Goal: Task Accomplishment & Management: Use online tool/utility

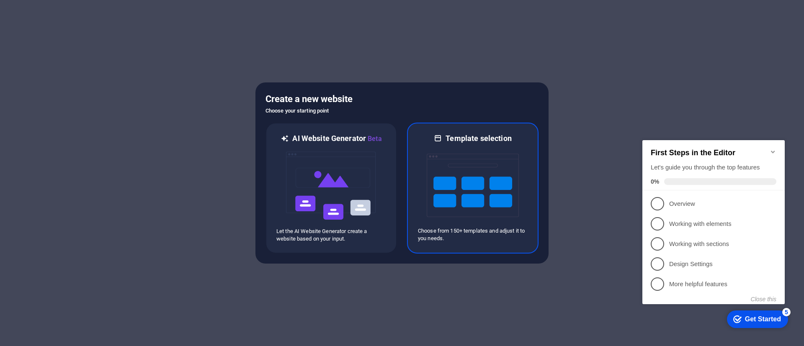
click at [486, 185] on img at bounding box center [473, 186] width 92 height 84
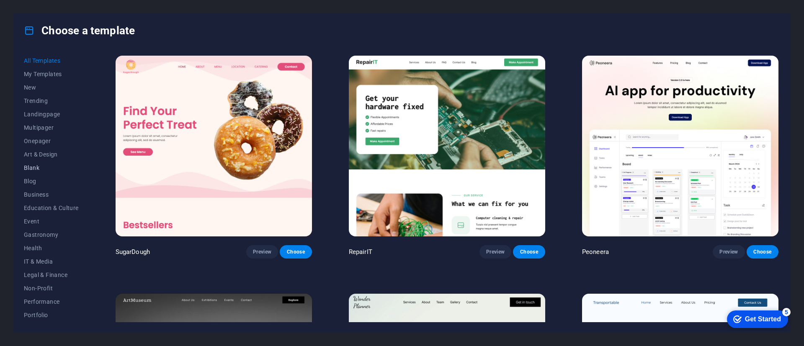
click at [31, 166] on span "Blank" at bounding box center [51, 167] width 55 height 7
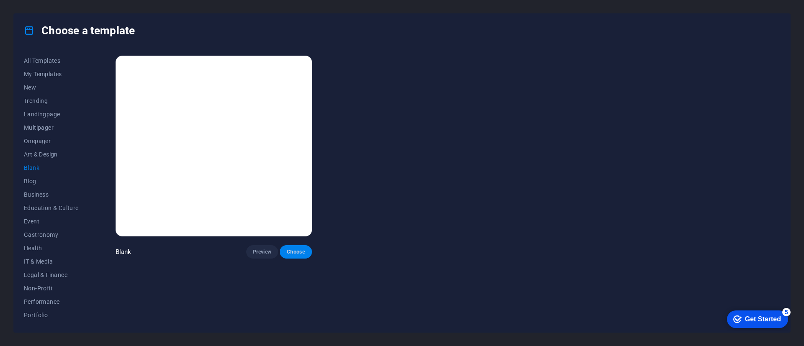
click at [301, 75] on div "Blank Preview Choose" at bounding box center [214, 156] width 200 height 205
click at [301, 242] on div "Blank Preview Choose" at bounding box center [214, 156] width 200 height 205
click at [300, 250] on span "Choose" at bounding box center [295, 252] width 18 height 7
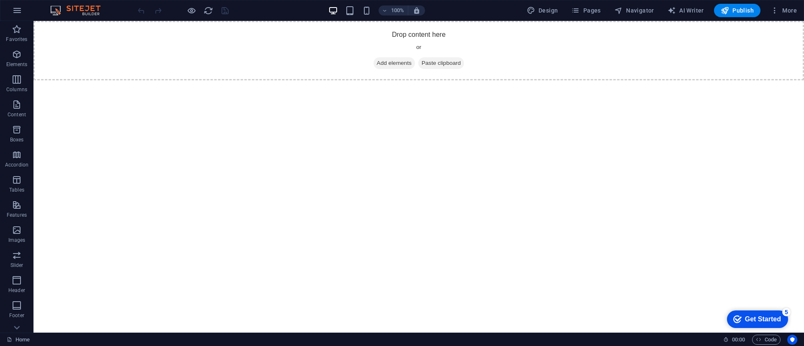
click at [549, 80] on html "Skip to main content Drop content here or Add elements Paste clipboard" at bounding box center [418, 50] width 770 height 59
click at [9, 49] on button "Elements" at bounding box center [16, 58] width 33 height 25
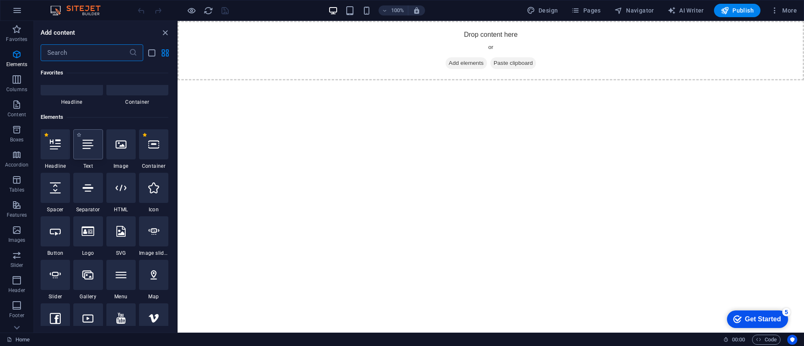
scroll to position [89, 0]
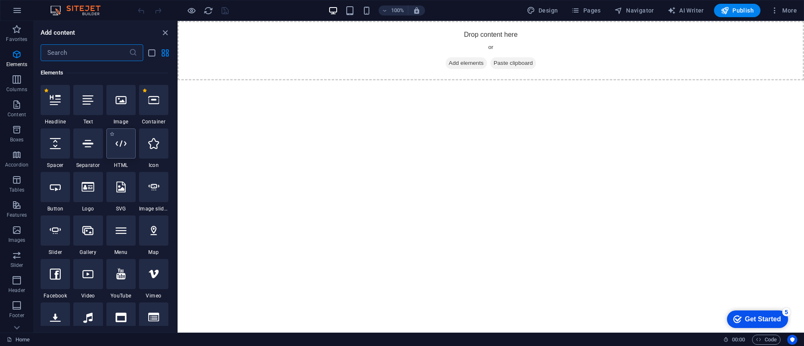
click at [125, 156] on div at bounding box center [120, 143] width 29 height 30
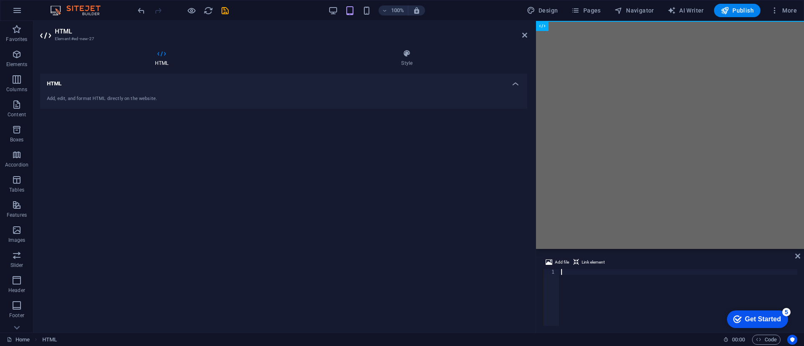
paste textarea "</html>"
type textarea "</html>"
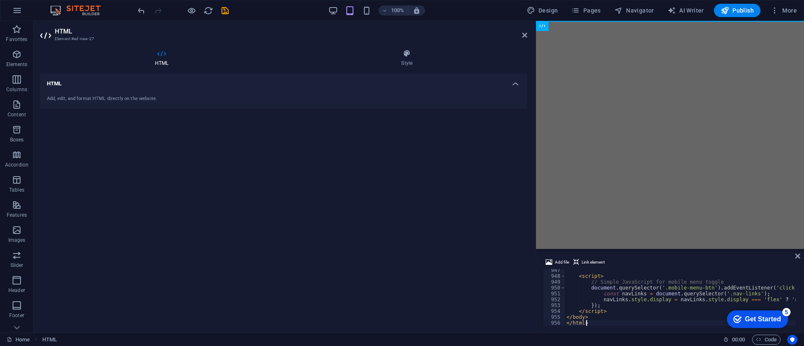
scroll to position [5545, 0]
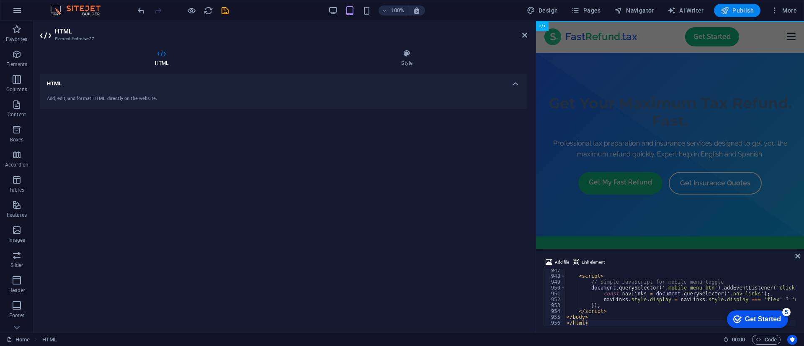
click at [746, 15] on button "Publish" at bounding box center [737, 10] width 46 height 13
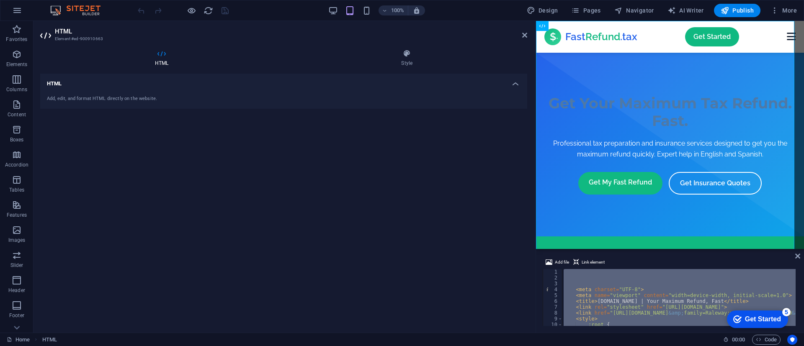
type textarea "<li><a href="http://fastrefund.tax/#">Contact Us</a"
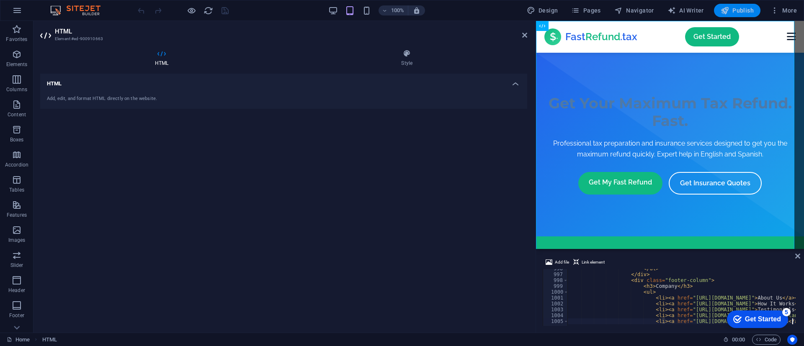
click at [746, 15] on body "fastrefund.tax Home Favorites Elements Columns Content Boxes Accordion Tables F…" at bounding box center [402, 173] width 804 height 346
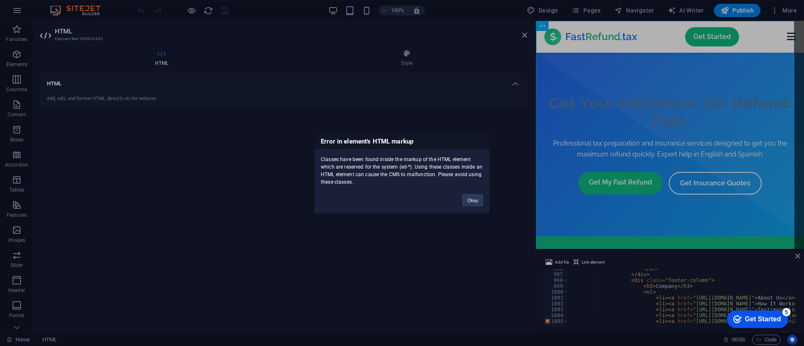
drag, startPoint x: 361, startPoint y: 186, endPoint x: 314, endPoint y: 152, distance: 58.1
click at [314, 152] on div "Error in element's HTML markup Classes have been found inside the markup of the…" at bounding box center [402, 173] width 176 height 81
click at [360, 182] on div "Classes have been found inside the markup of the HTML element which are reserve…" at bounding box center [401, 167] width 175 height 36
drag, startPoint x: 360, startPoint y: 182, endPoint x: 318, endPoint y: 141, distance: 58.6
click at [318, 141] on div "Error in element's HTML markup Classes have been found inside the markup of the…" at bounding box center [402, 173] width 176 height 81
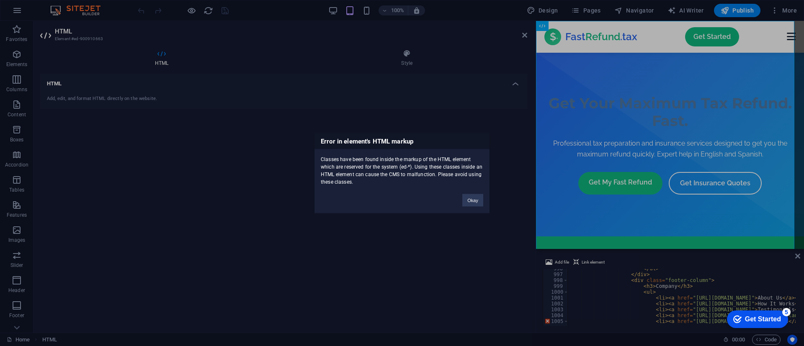
copy div "Error in element's HTML markup Classes have been found inside the markup of the…"
click at [465, 202] on button "Okay" at bounding box center [472, 200] width 21 height 13
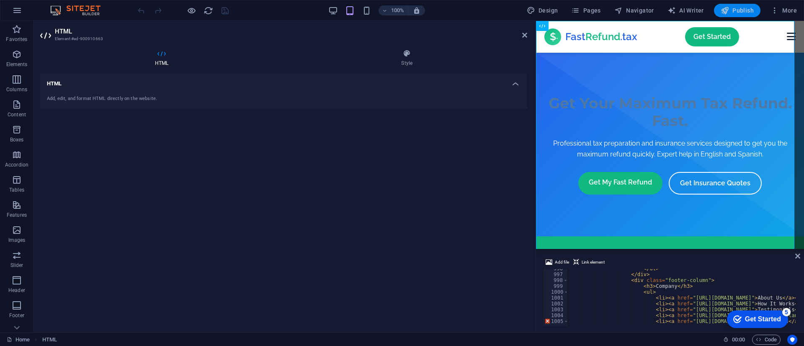
click at [738, 15] on button "Publish" at bounding box center [737, 10] width 46 height 13
